Goal: Find contact information: Find contact information

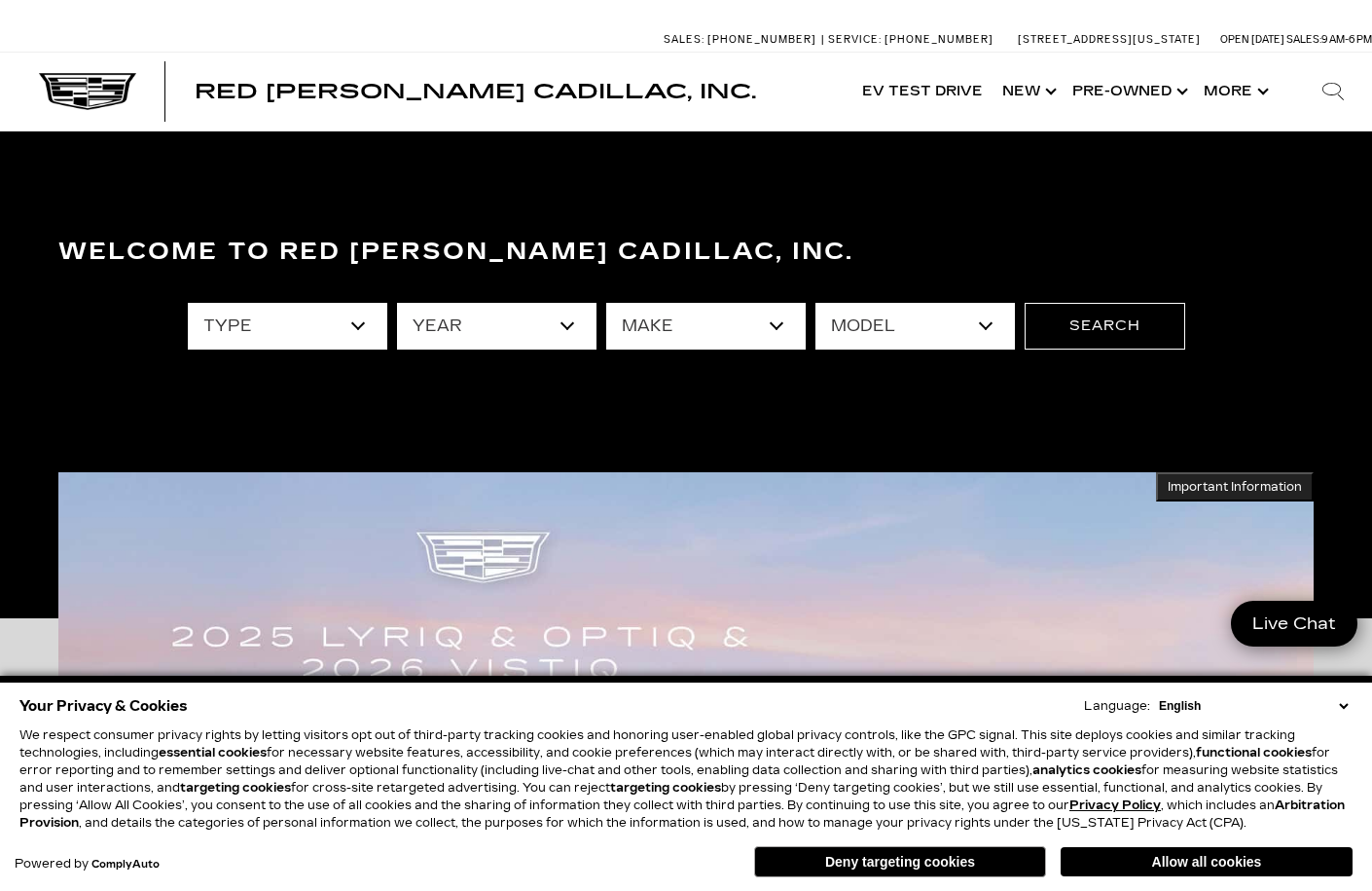
click at [1344, 700] on select "English Spanish / Español English / United Kingdom Korean / 한국어 Vietnamese / Ti…" at bounding box center [1254, 706] width 199 height 18
click at [1342, 708] on select "English Spanish / Español English / United Kingdom Korean / 한국어 Vietnamese / Ti…" at bounding box center [1254, 706] width 199 height 18
click at [1300, 393] on div "Welcome to Red Noland Cadillac, Inc. type year make model Search" at bounding box center [686, 379] width 1372 height 292
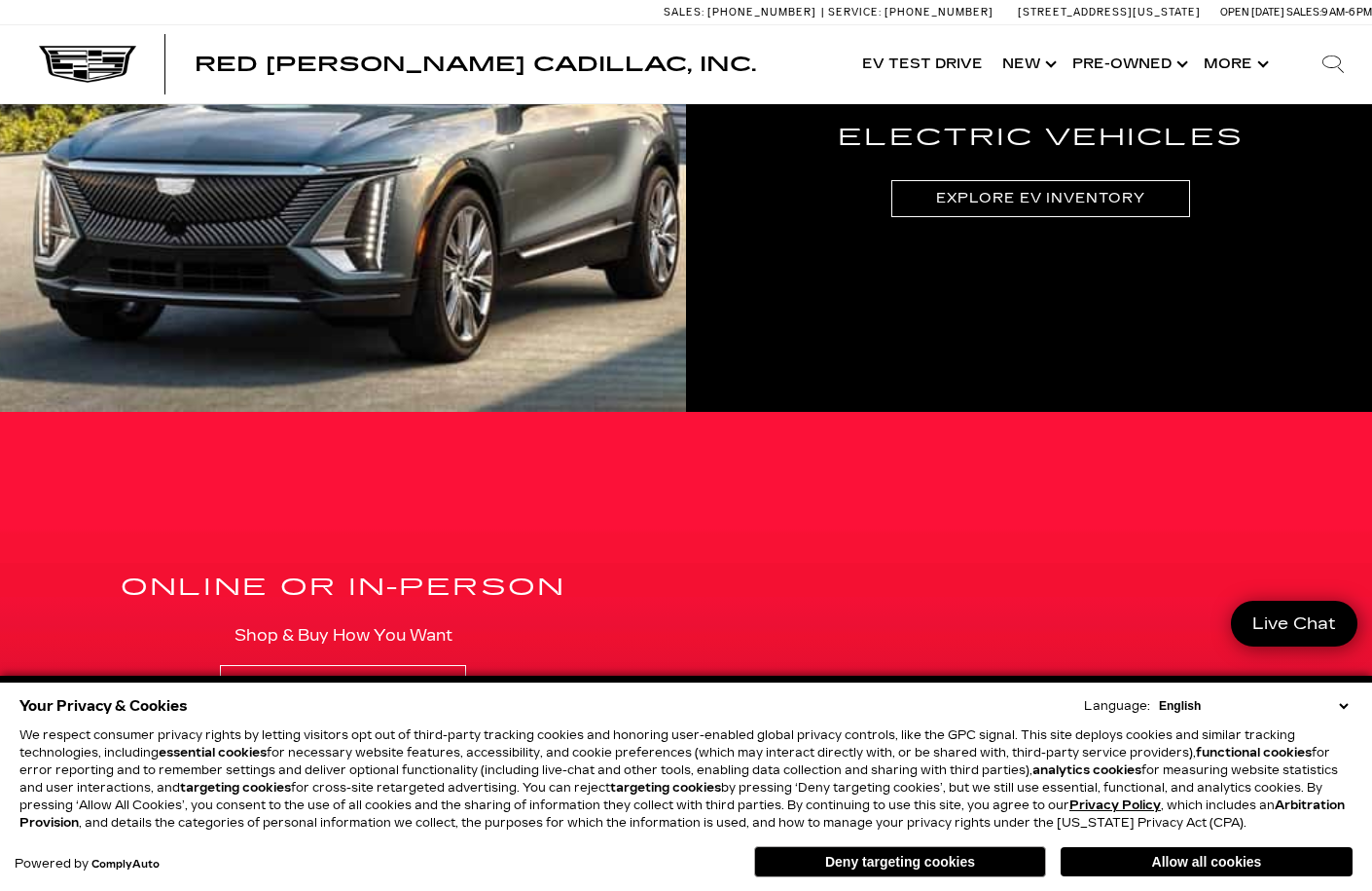
scroll to position [2824, 0]
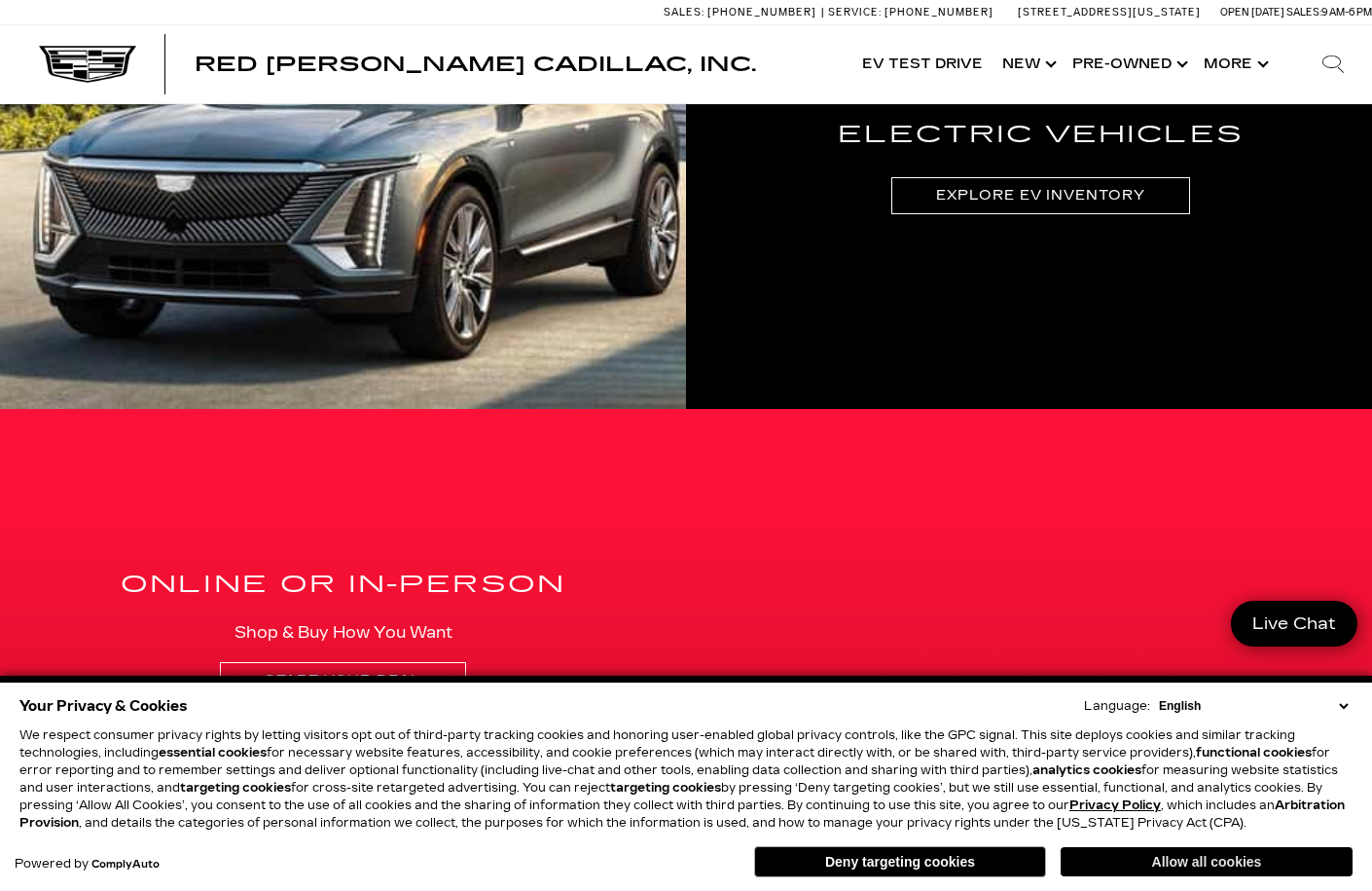
click at [1283, 859] on button "Allow all cookies" at bounding box center [1207, 862] width 292 height 29
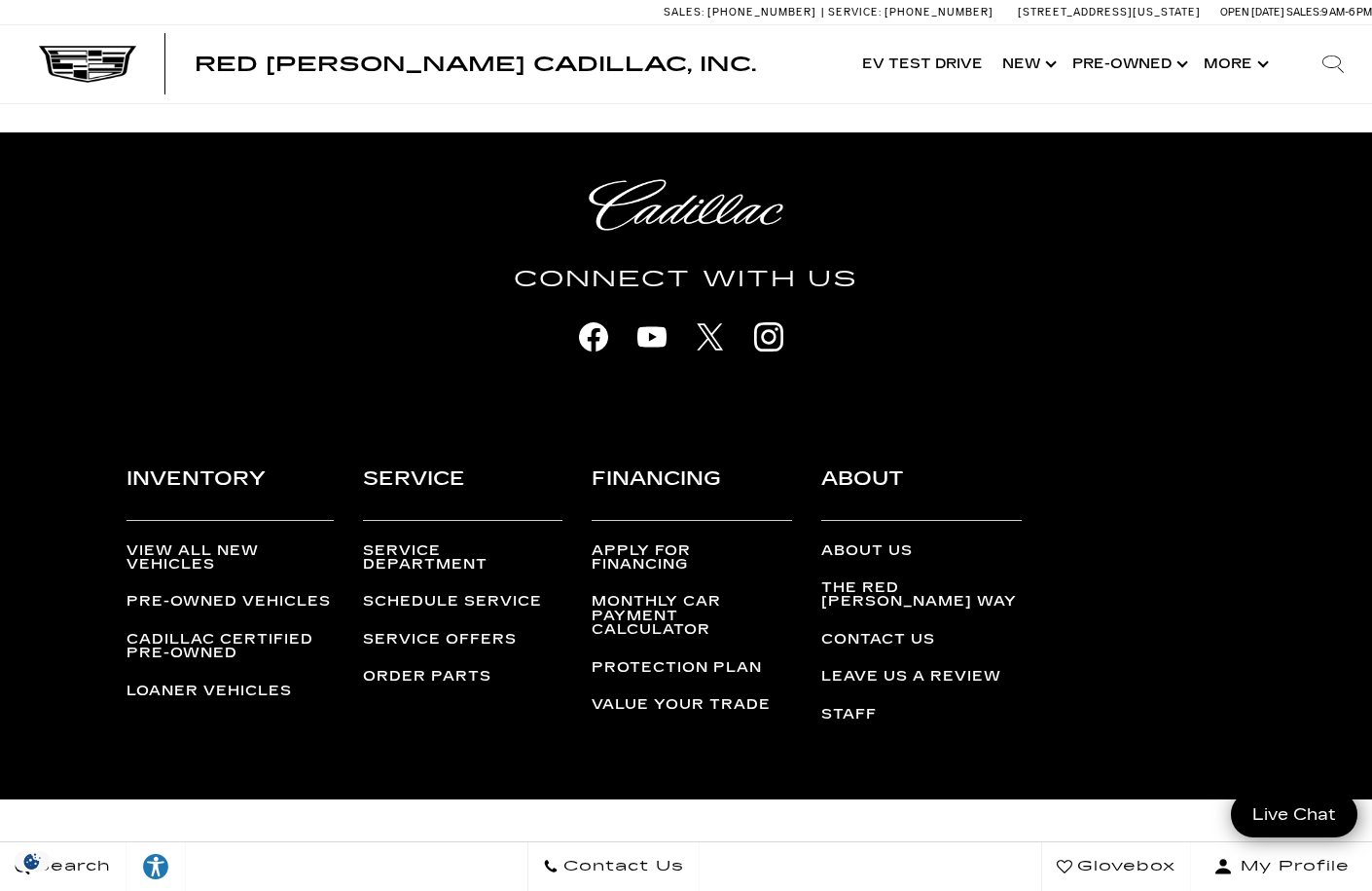
scroll to position [0, 0]
click at [846, 631] on link "Contact Us" at bounding box center [878, 638] width 114 height 17
